Goal: Transaction & Acquisition: Purchase product/service

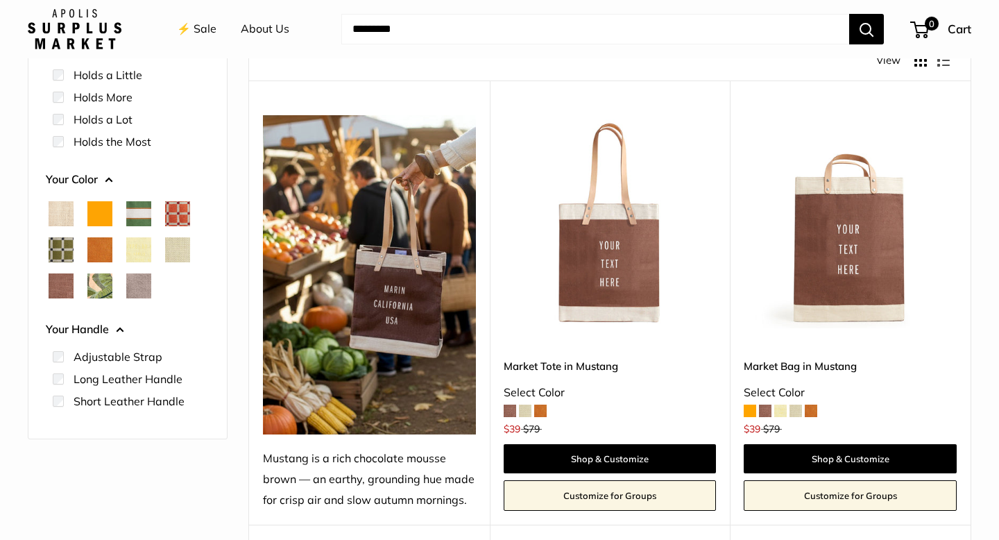
scroll to position [189, 0]
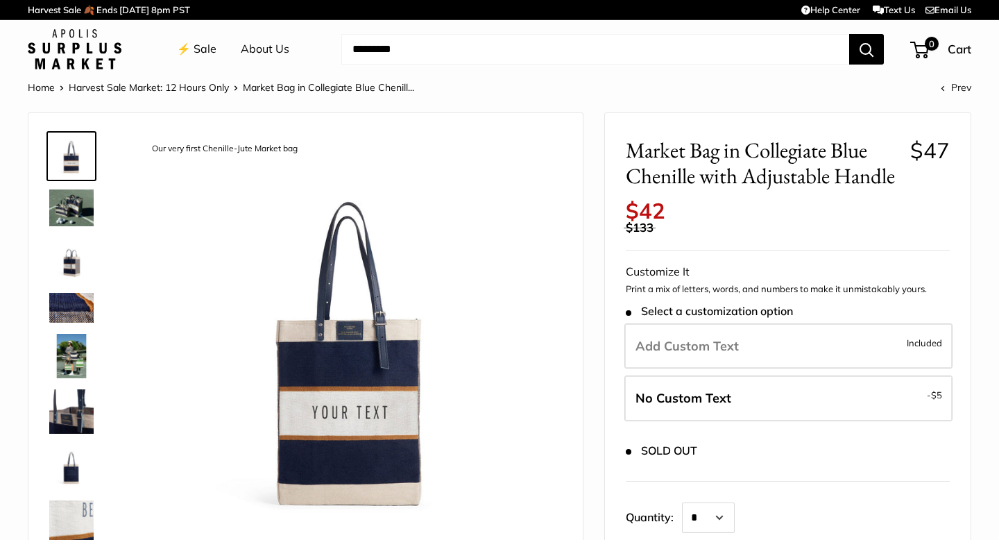
click at [68, 198] on img at bounding box center [71, 207] width 44 height 37
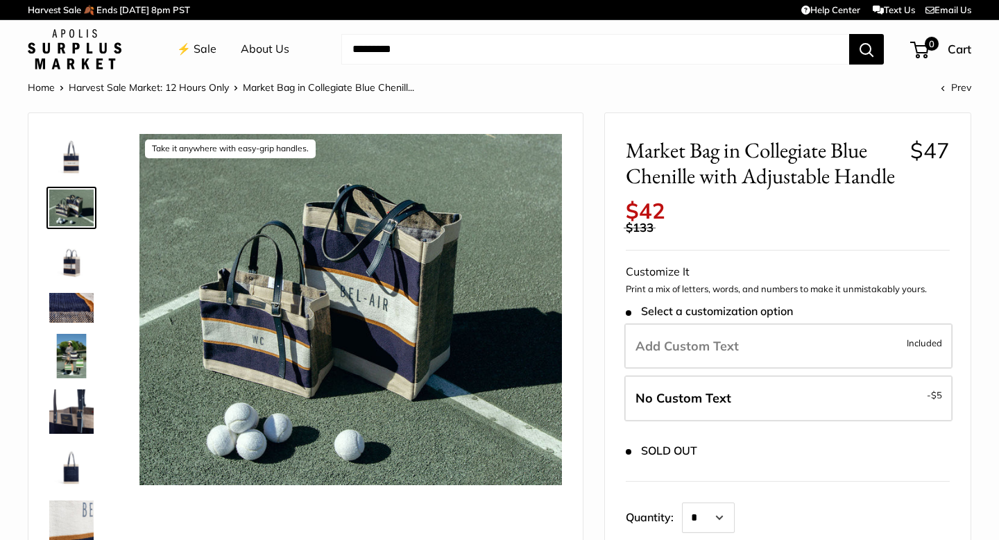
click at [69, 259] on img at bounding box center [71, 259] width 44 height 44
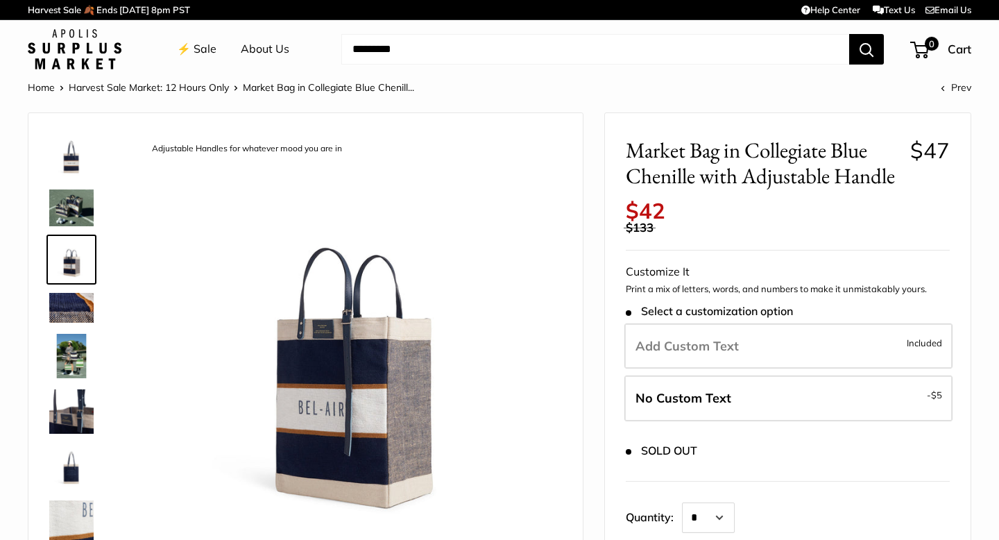
click at [73, 200] on img at bounding box center [71, 207] width 44 height 37
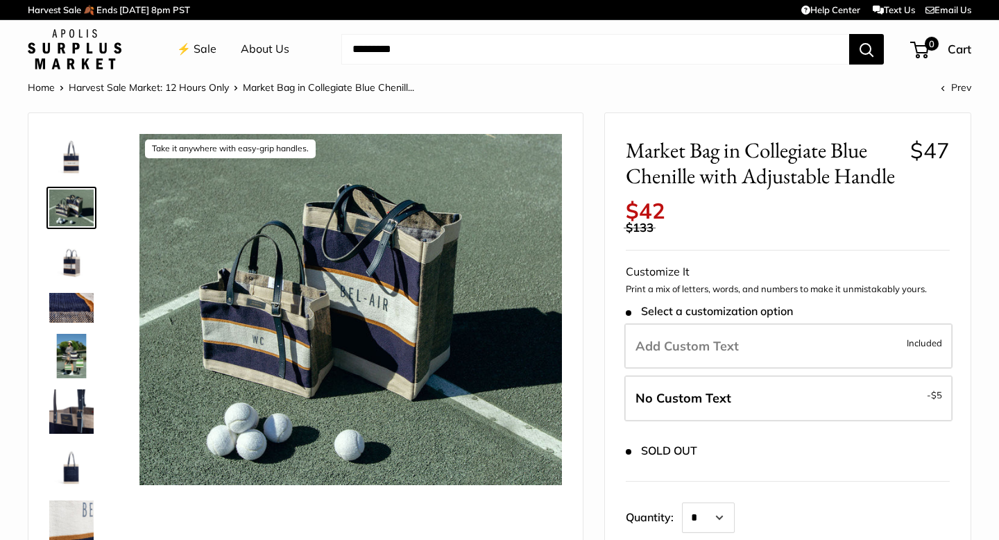
click at [72, 357] on img at bounding box center [71, 356] width 44 height 44
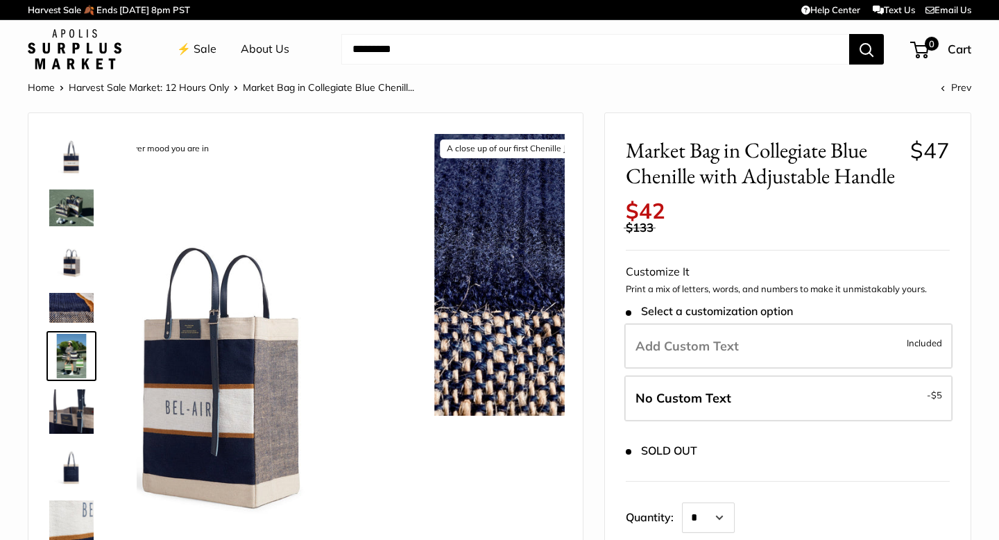
scroll to position [21, 0]
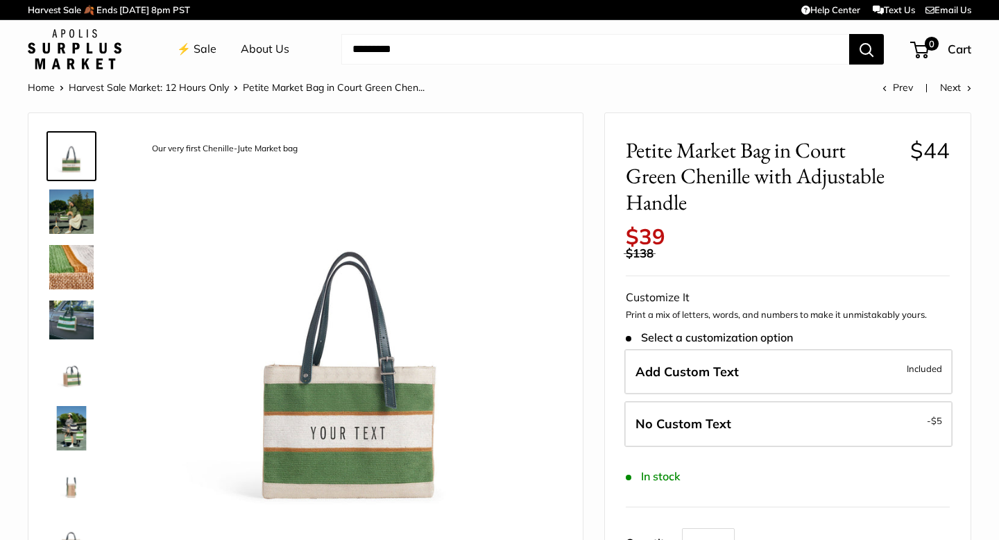
click at [80, 315] on img at bounding box center [71, 319] width 44 height 38
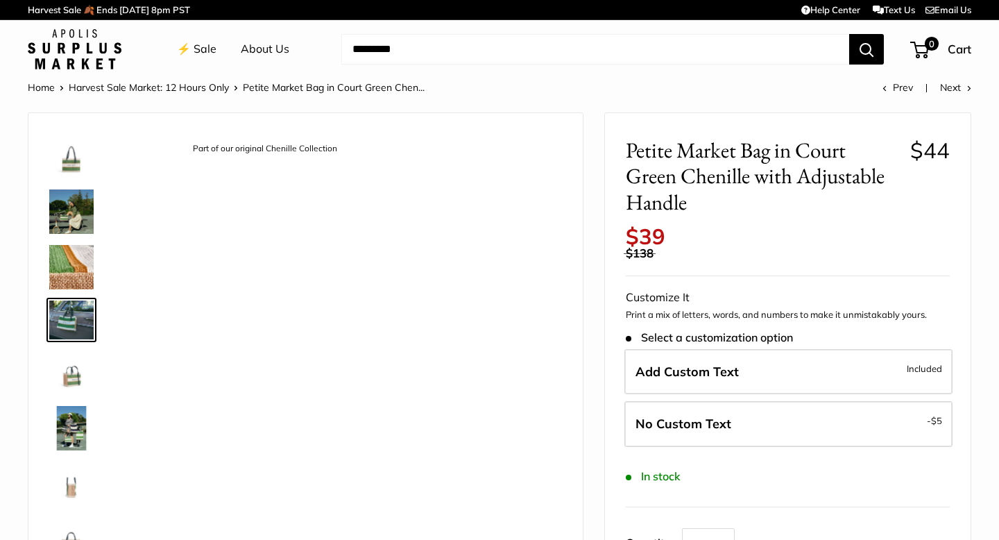
click at [74, 257] on img at bounding box center [71, 267] width 44 height 44
